Goal: Transaction & Acquisition: Obtain resource

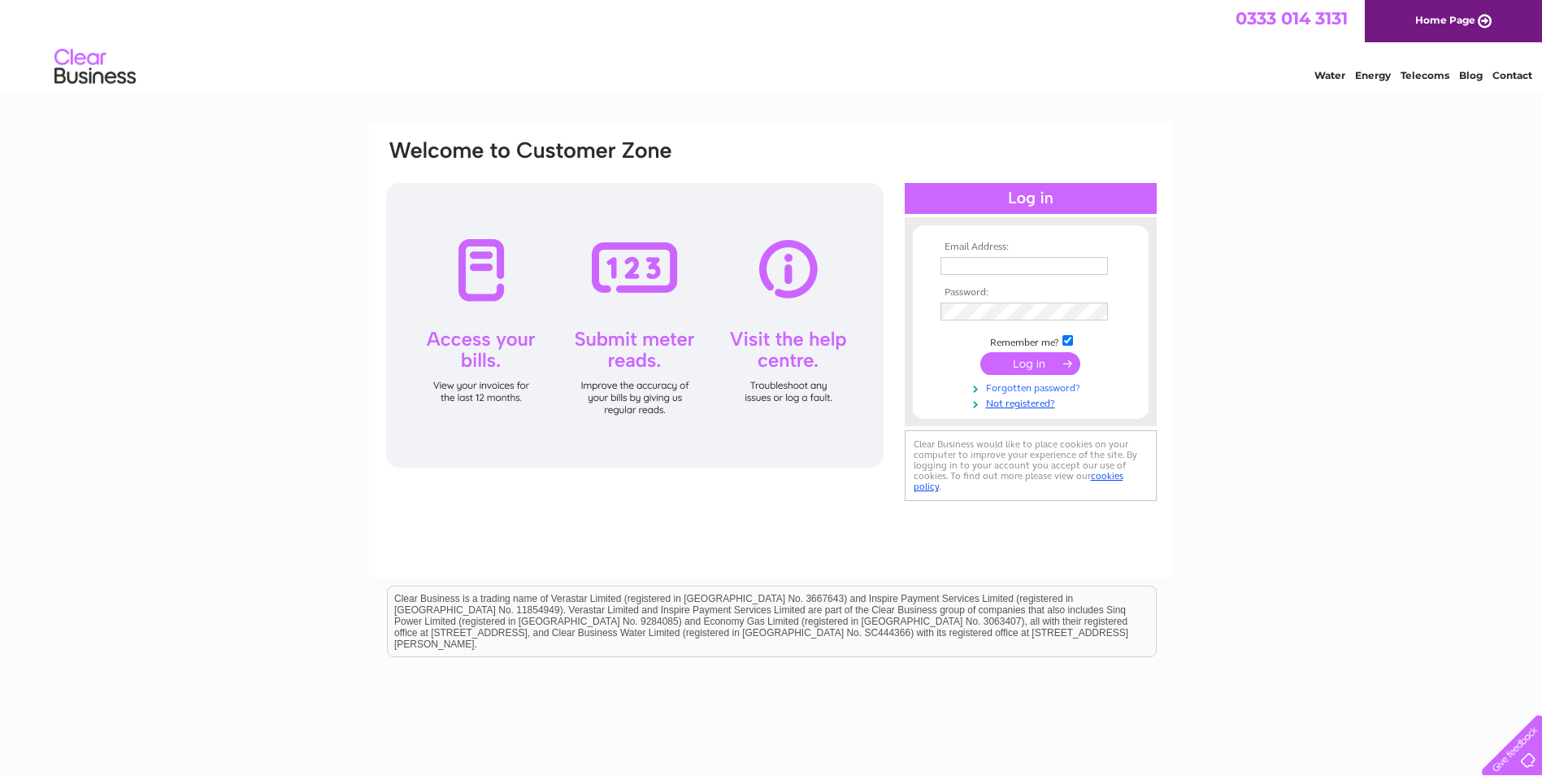
type input "[EMAIL_ADDRESS][DOMAIN_NAME]"
click at [1031, 380] on link "Forgotten password?" at bounding box center [1033, 386] width 185 height 15
type input "accounts@ses-esg.com"
click at [1036, 365] on input "submit" at bounding box center [1030, 363] width 100 height 23
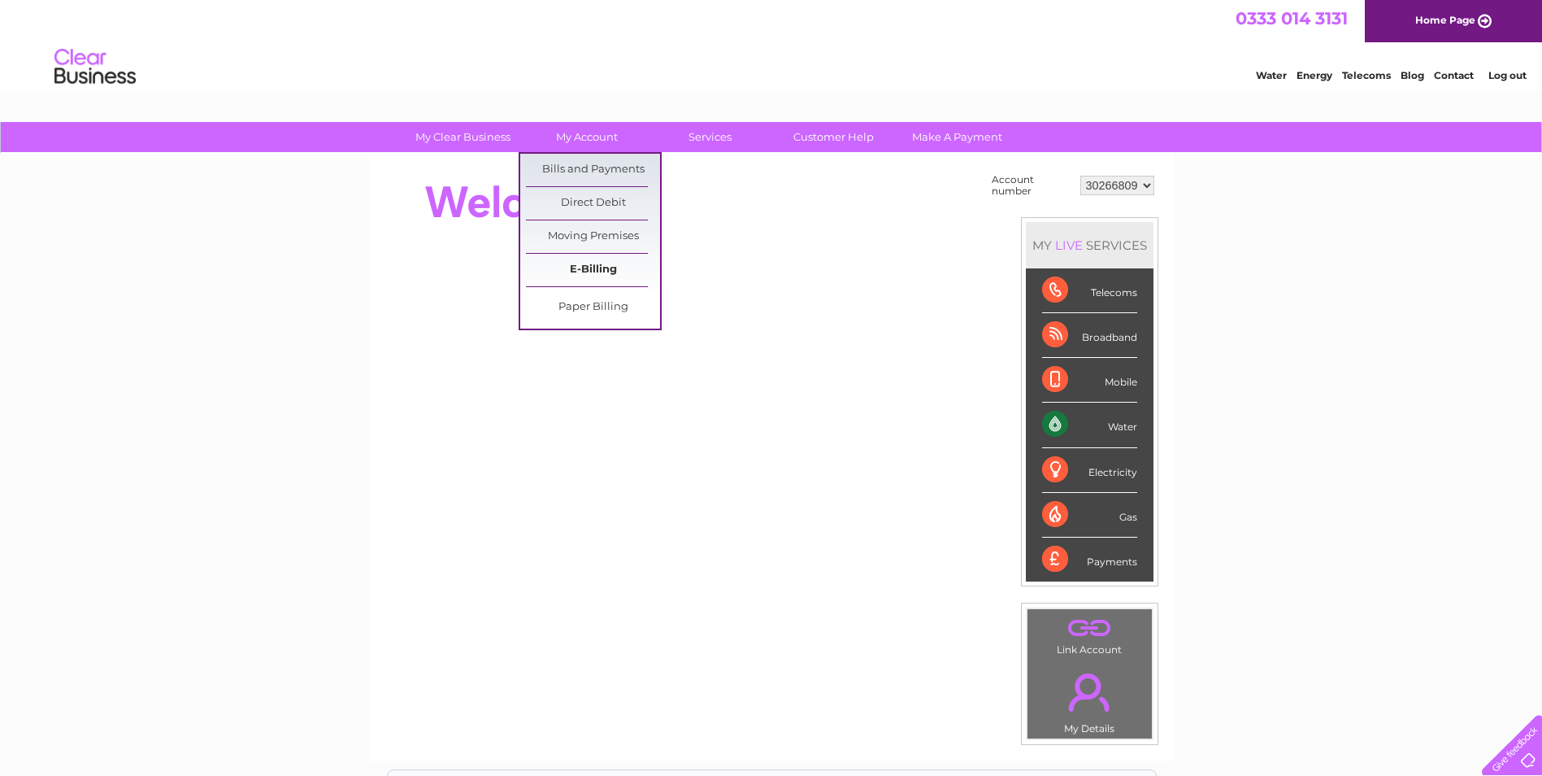
click at [598, 266] on link "E-Billing" at bounding box center [593, 270] width 134 height 33
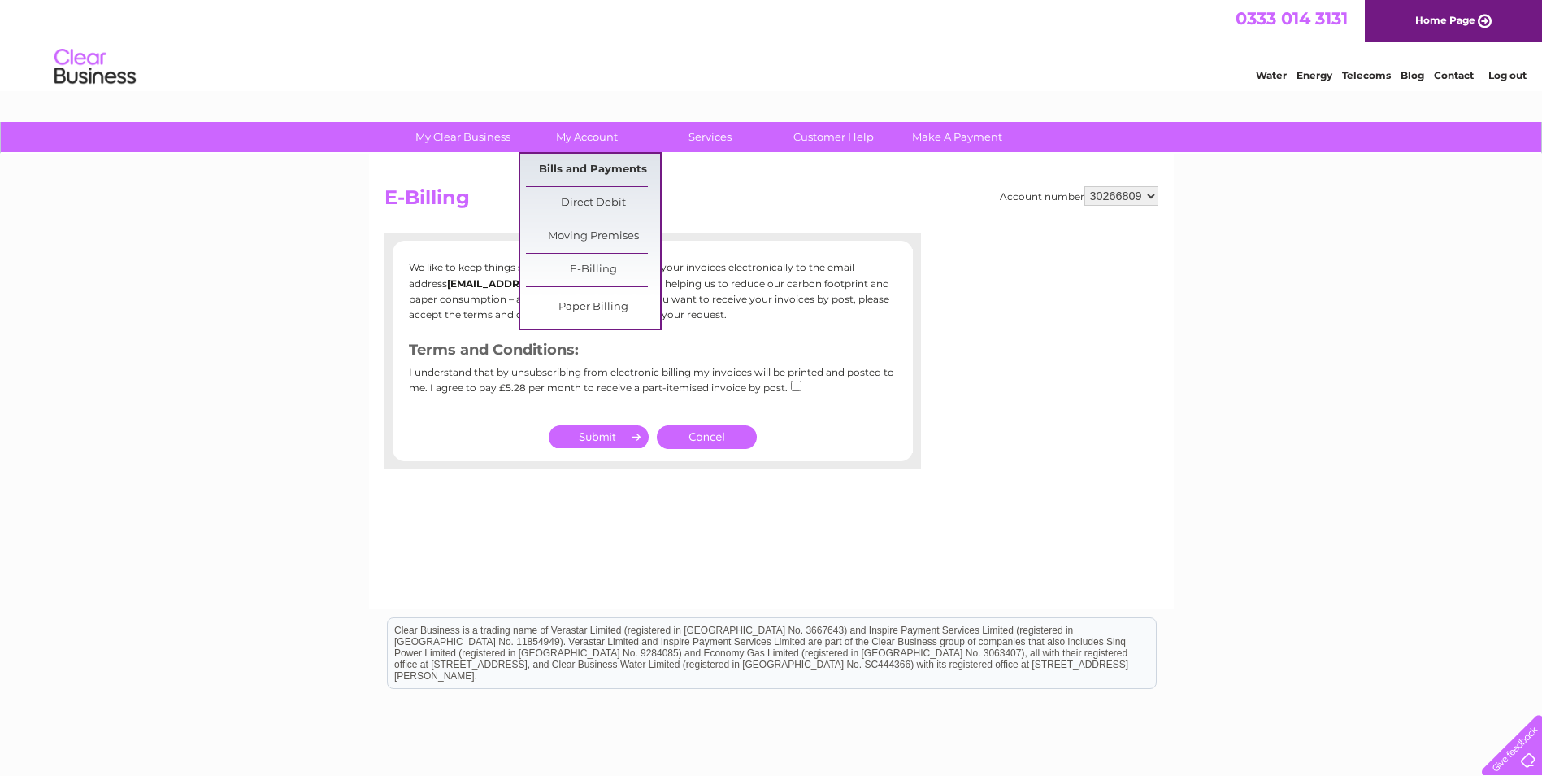
click at [611, 171] on link "Bills and Payments" at bounding box center [593, 170] width 134 height 33
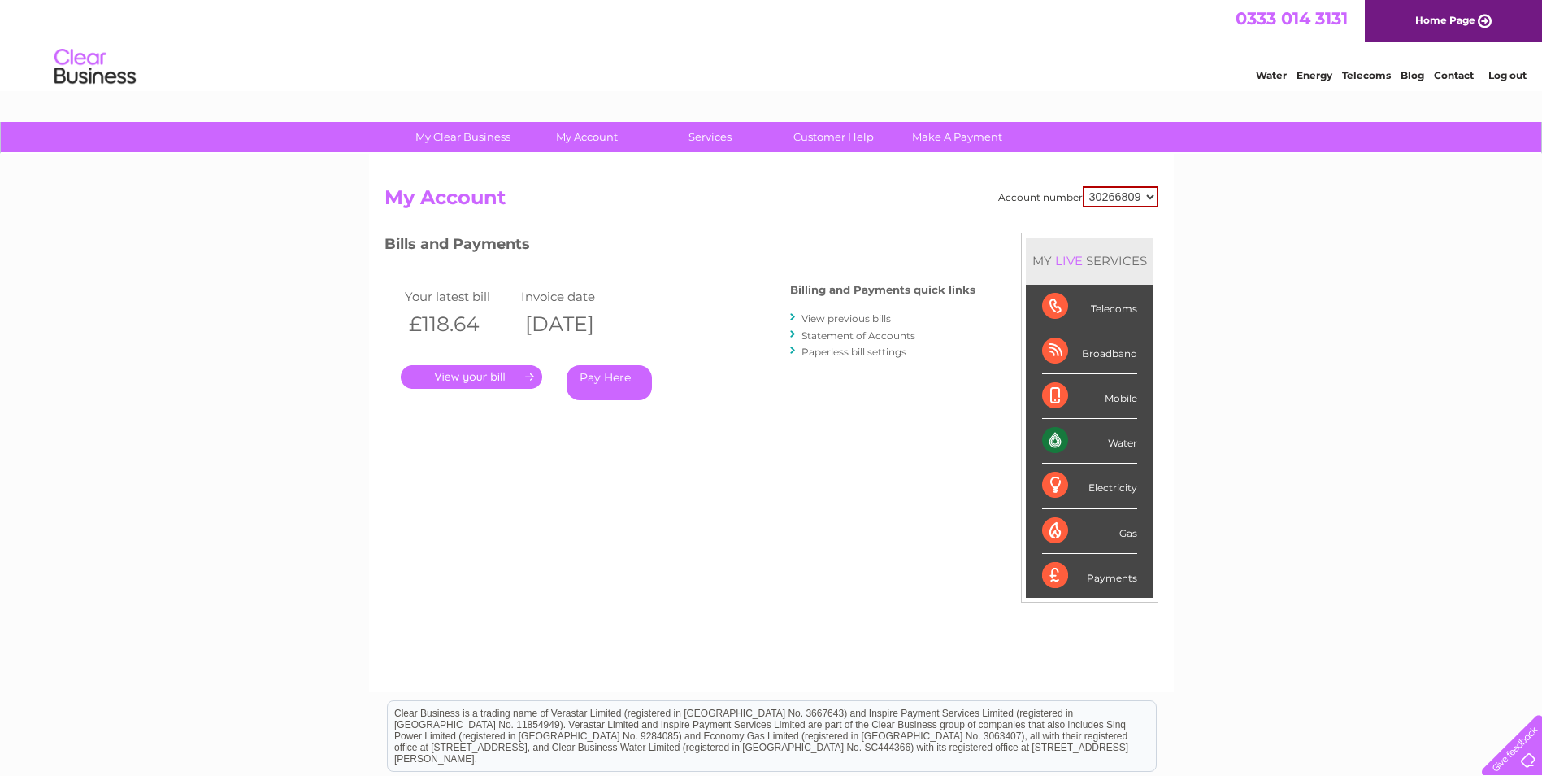
click at [501, 380] on link "." at bounding box center [471, 377] width 141 height 24
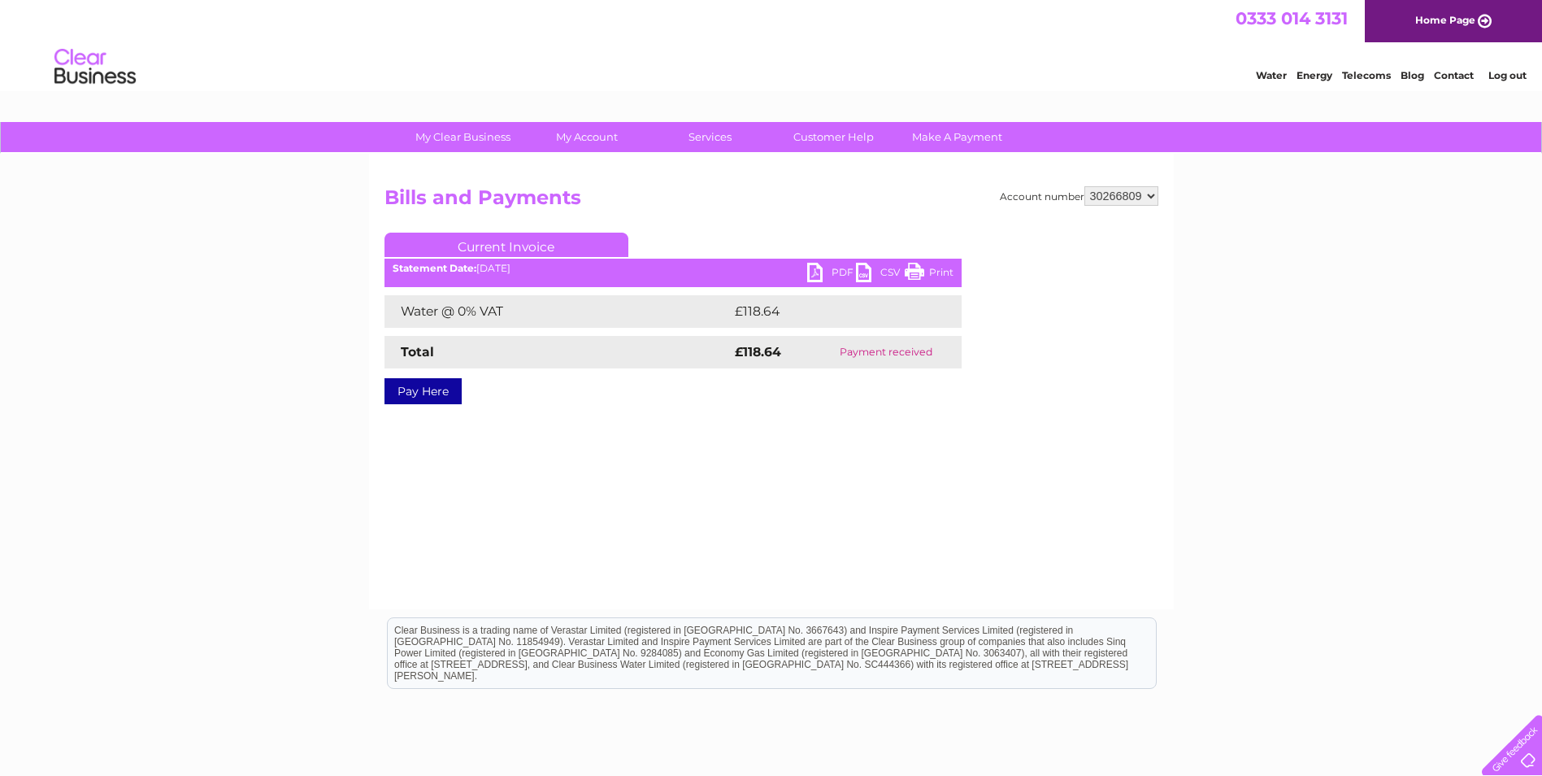
click at [823, 277] on link "PDF" at bounding box center [831, 275] width 49 height 24
